Goal: Transaction & Acquisition: Book appointment/travel/reservation

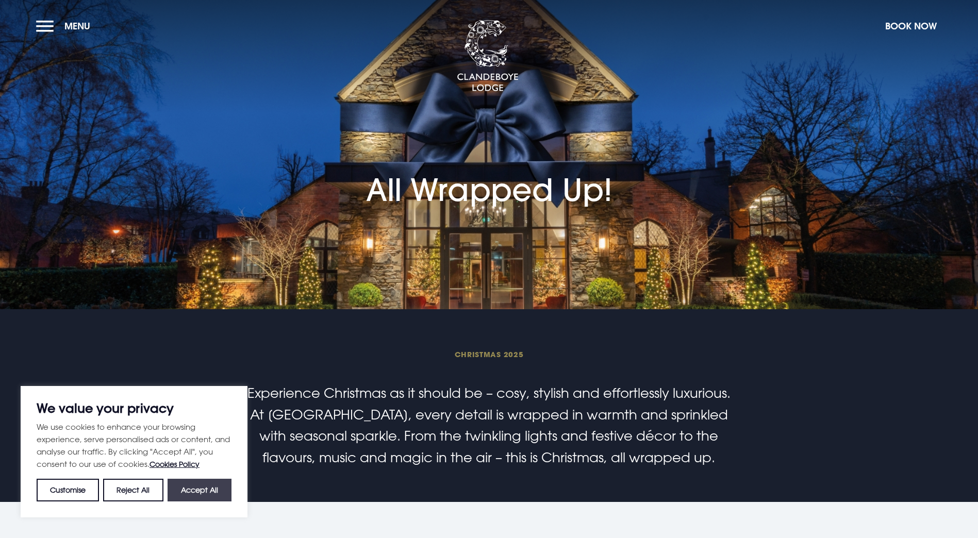
click at [194, 496] on button "Accept All" at bounding box center [200, 490] width 64 height 23
checkbox input "true"
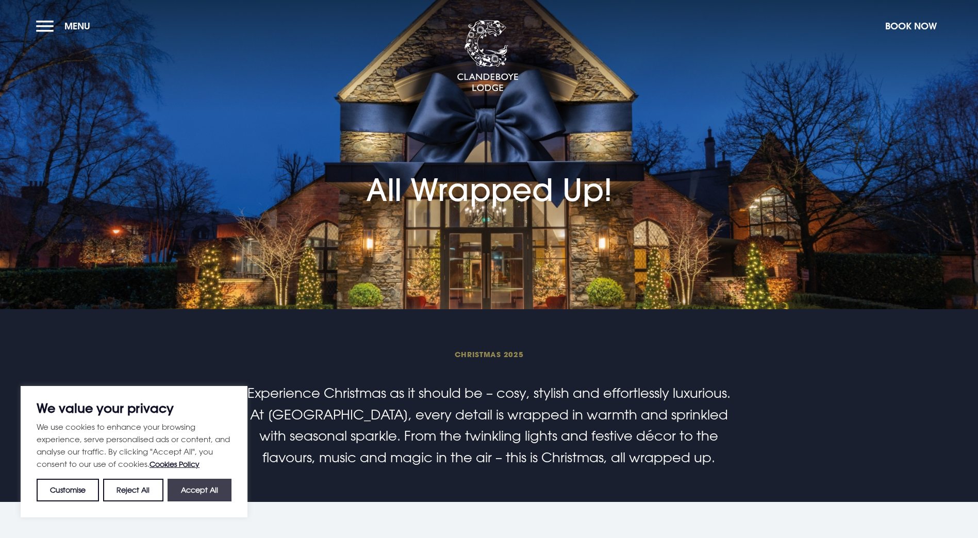
checkbox input "true"
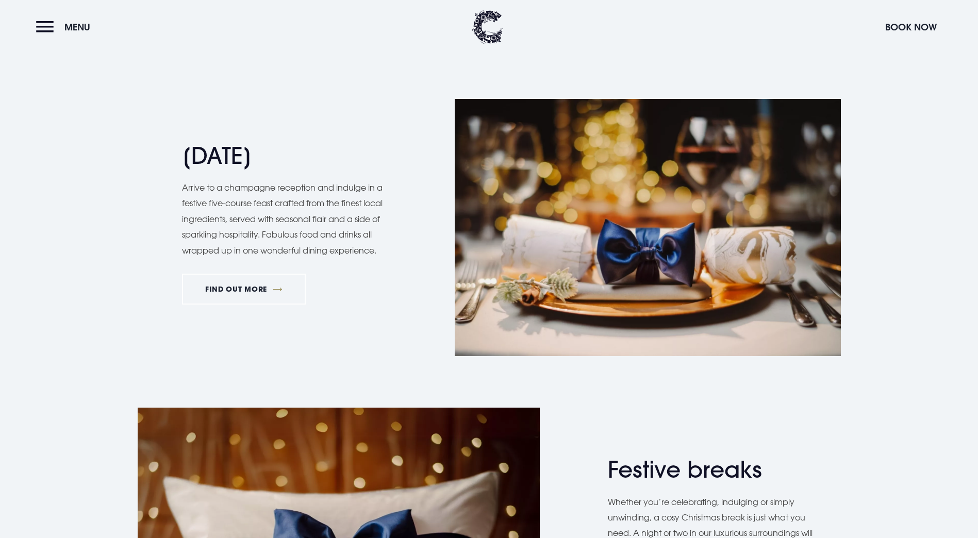
scroll to position [1083, 0]
click at [250, 305] on link "FIND OUT MORE" at bounding box center [244, 289] width 124 height 31
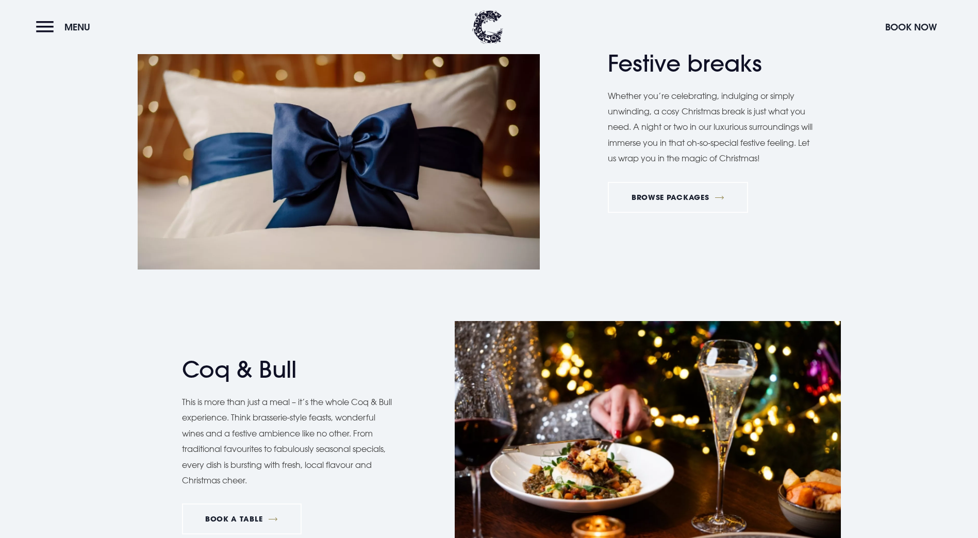
scroll to position [1495, 0]
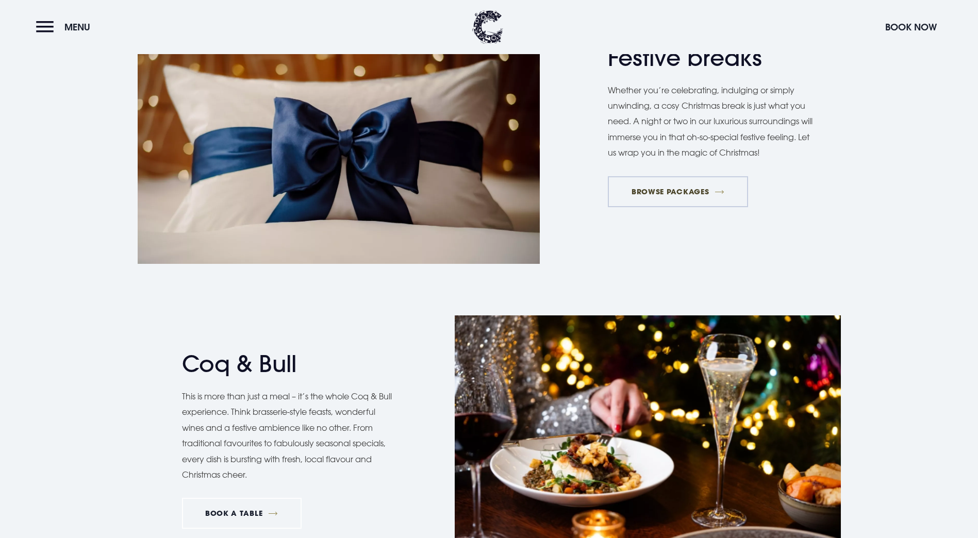
click at [674, 207] on link "BROWSE PACKAGES" at bounding box center [678, 191] width 140 height 31
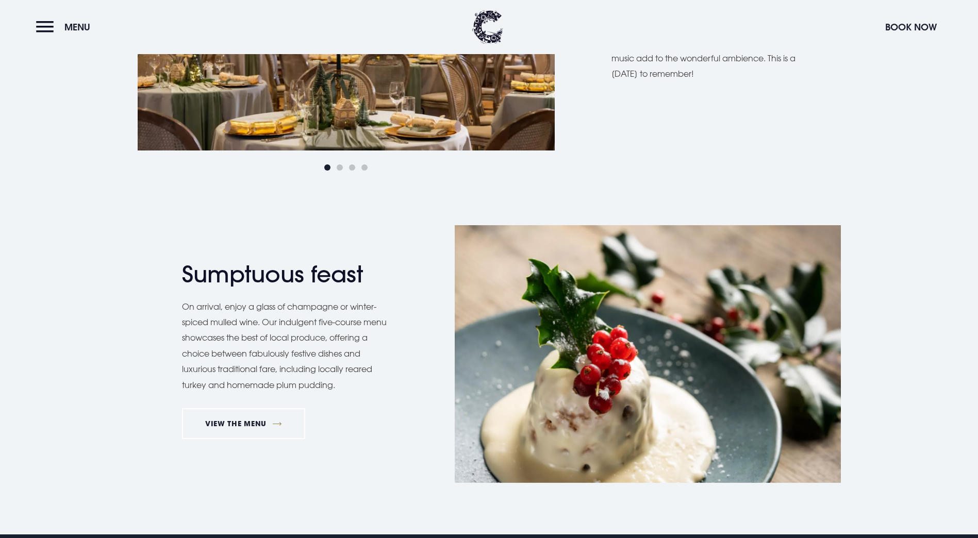
scroll to position [722, 0]
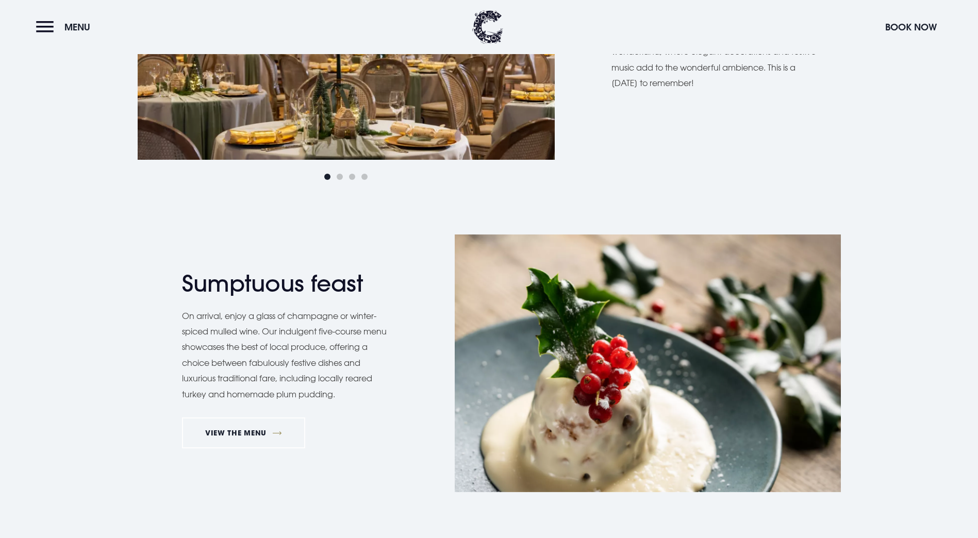
click at [534, 35] on div "Next slide" at bounding box center [537, 23] width 26 height 23
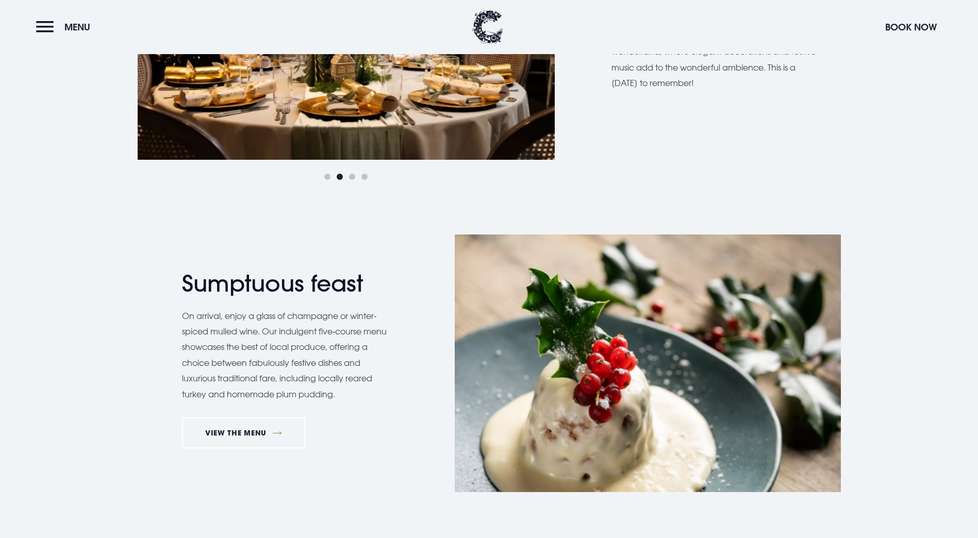
scroll to position [721, 0]
click at [534, 36] on div "Next slide" at bounding box center [537, 24] width 26 height 23
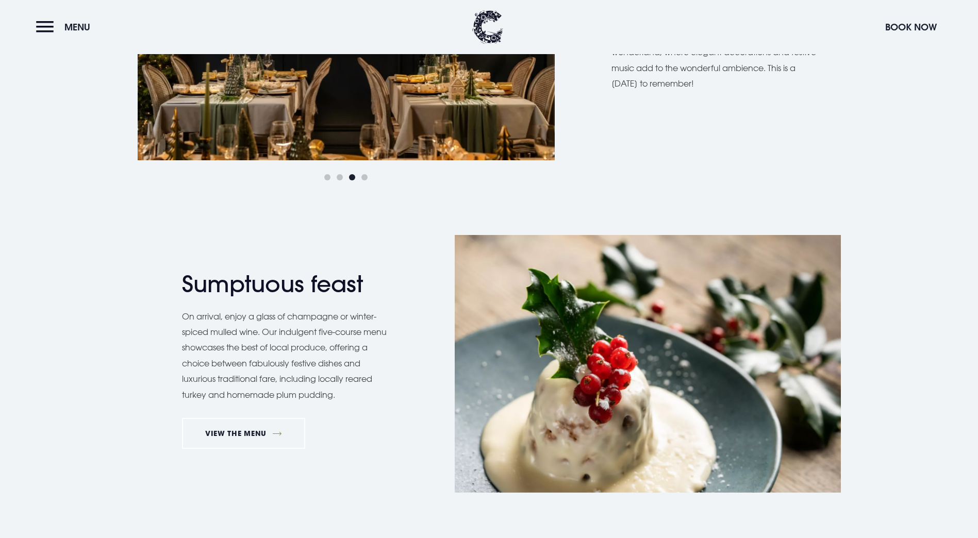
click at [534, 36] on div "Next slide" at bounding box center [537, 24] width 26 height 23
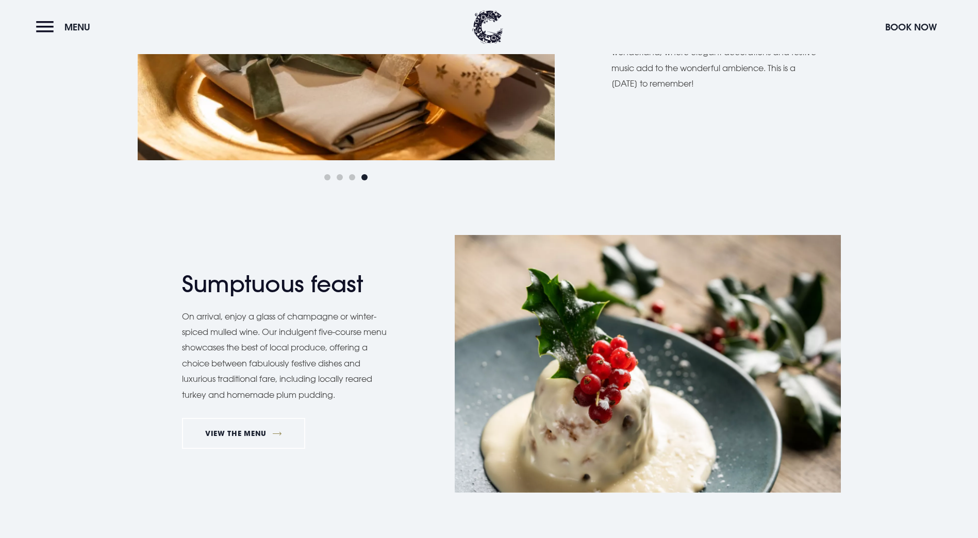
click at [534, 36] on div "Next slide" at bounding box center [537, 24] width 26 height 23
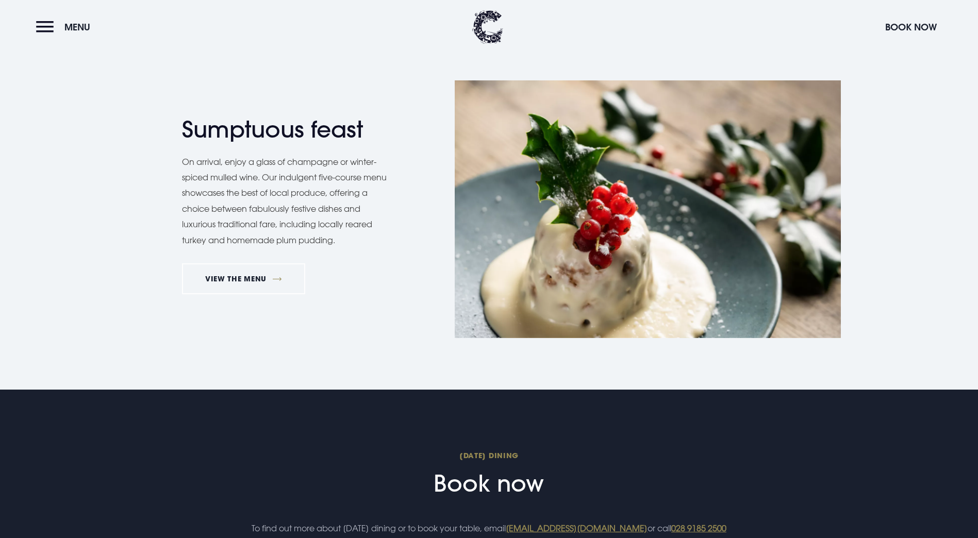
scroll to position [928, 0]
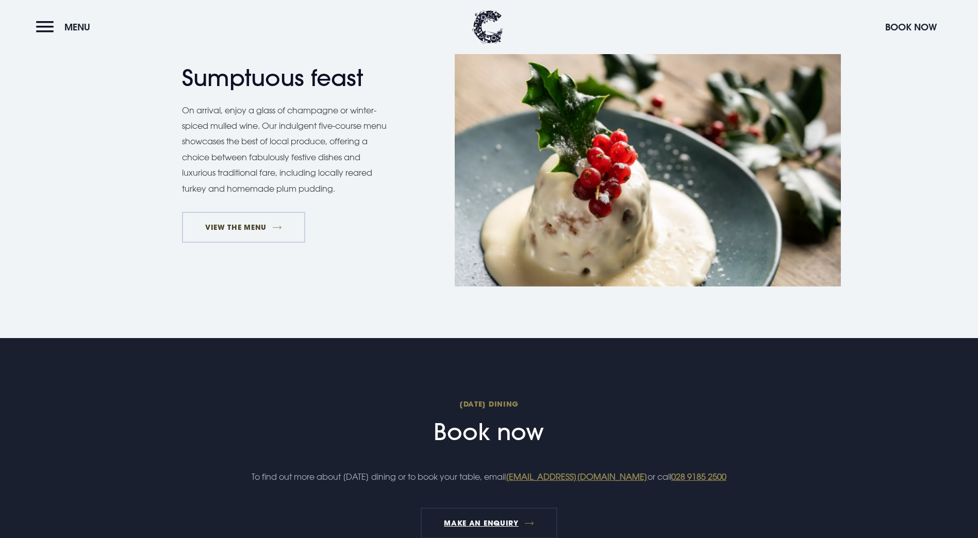
click at [256, 243] on link "VIEW THE MENU" at bounding box center [244, 227] width 124 height 31
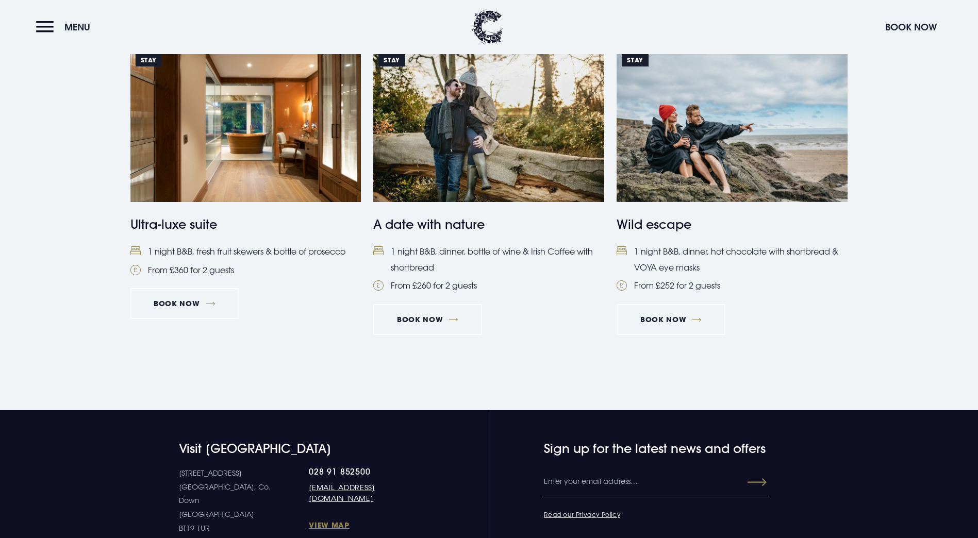
scroll to position [1134, 0]
